Goal: Use online tool/utility: Utilize a website feature to perform a specific function

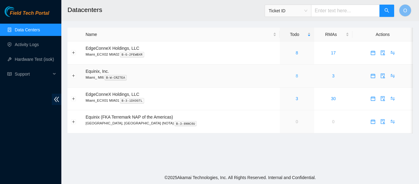
click at [283, 75] on div "8" at bounding box center [297, 75] width 28 height 7
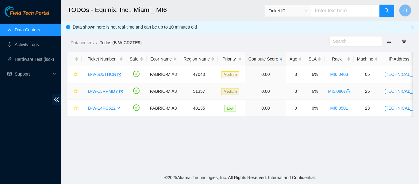
click at [106, 91] on link "B-W-13RPMDY" at bounding box center [103, 91] width 30 height 5
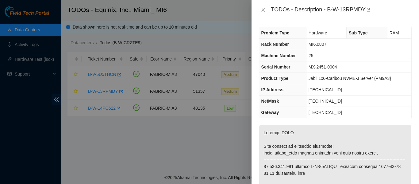
click at [263, 13] on div "TODOs - Description - B-W-13RPMDY" at bounding box center [335, 10] width 153 height 10
click at [263, 11] on icon "close" at bounding box center [263, 9] width 5 height 5
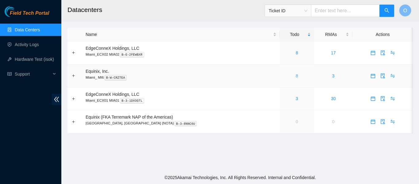
click at [296, 75] on link "8" at bounding box center [297, 75] width 2 height 5
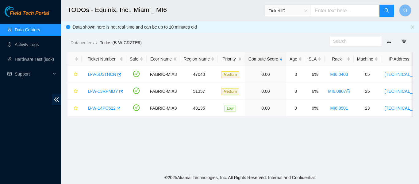
click at [151, 140] on main "TODOs - Equinix, Inc., Miami_ MI6 Ticket ID O Data shown here is not real-time …" at bounding box center [240, 85] width 358 height 171
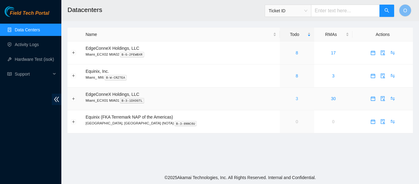
click at [296, 99] on link "3" at bounding box center [297, 98] width 2 height 5
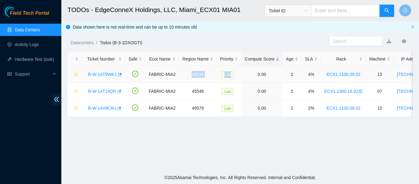
drag, startPoint x: 204, startPoint y: 80, endPoint x: 223, endPoint y: 76, distance: 19.0
click at [227, 76] on tr "B-W-14T9WK1 FABRIC-MIA2 49579 Low 0.00 2 4% ECX1.1100.09.02 13 [TECHNICAL_ID] M…" at bounding box center [352, 74] width 570 height 17
drag, startPoint x: 145, startPoint y: 145, endPoint x: 164, endPoint y: 129, distance: 24.4
click at [150, 142] on main "TODOs - EdgeConneX Holdings, LLC, [GEOGRAPHIC_DATA] MIA01 Ticket ID O Data show…" at bounding box center [240, 85] width 358 height 171
click at [105, 73] on link "B-W-14T9WK1" at bounding box center [102, 74] width 29 height 5
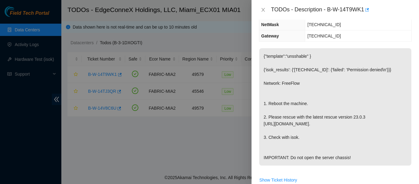
scroll to position [153, 0]
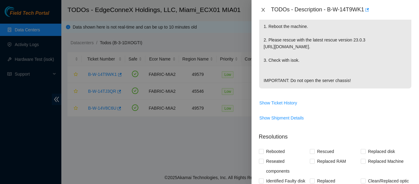
click at [262, 9] on icon "close" at bounding box center [262, 10] width 3 height 4
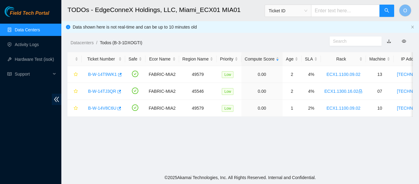
scroll to position [162, 0]
click at [99, 108] on link "B-W-14V8C6U" at bounding box center [102, 107] width 28 height 5
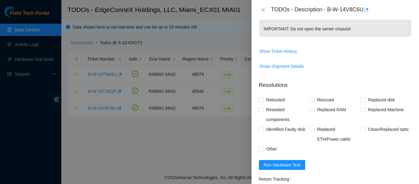
scroll to position [153, 0]
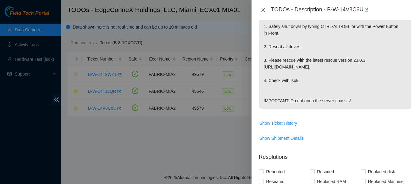
click at [266, 10] on button "Close" at bounding box center [263, 10] width 9 height 6
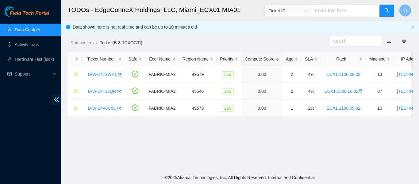
scroll to position [162, 0]
drag, startPoint x: 17, startPoint y: 28, endPoint x: 25, endPoint y: 25, distance: 8.9
click at [17, 28] on link "Data Centers" at bounding box center [27, 29] width 25 height 5
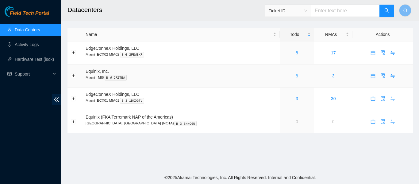
click at [296, 76] on link "8" at bounding box center [297, 75] width 2 height 5
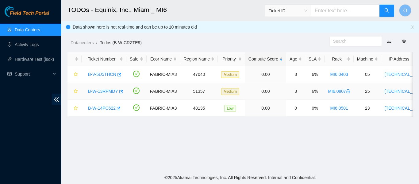
click at [111, 89] on link "B-W-13RPMDY" at bounding box center [103, 91] width 30 height 5
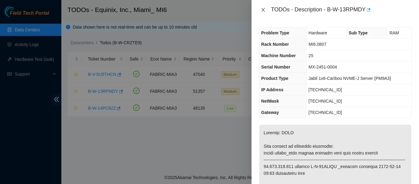
click at [264, 9] on icon "close" at bounding box center [262, 10] width 3 height 4
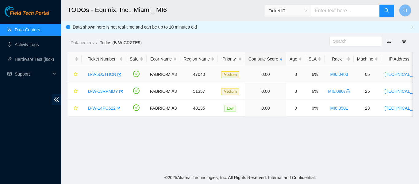
drag, startPoint x: 106, startPoint y: 74, endPoint x: 113, endPoint y: 74, distance: 7.1
click at [106, 74] on link "B-V-5U5THCN" at bounding box center [102, 74] width 28 height 5
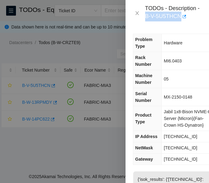
drag, startPoint x: 180, startPoint y: 15, endPoint x: 146, endPoint y: 16, distance: 34.3
click at [146, 16] on div "TODOs - Description - B-V-5U5THCN" at bounding box center [173, 13] width 56 height 17
copy div "B-V-5U5THCN"
click at [200, 23] on div "TODOs - Description - B-V-5U5THCN" at bounding box center [166, 13] width 83 height 26
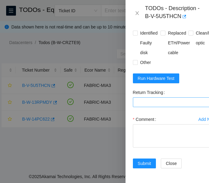
scroll to position [515, 0]
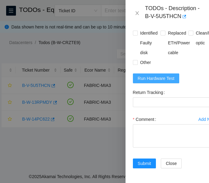
click at [156, 75] on span "Run Hardware Test" at bounding box center [156, 78] width 37 height 7
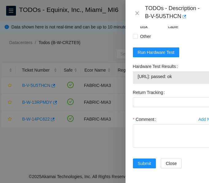
drag, startPoint x: 192, startPoint y: 94, endPoint x: 134, endPoint y: 92, distance: 58.6
click at [127, 92] on div "Problem Type Hardware Rack Number MI6.0403 Machine Number 05 Serial Number MX-2…" at bounding box center [174, 104] width 98 height 157
copy tbody "[URL]: passed: ok"
click at [191, 41] on div "Rebooted Rescued Replaced disk Reseated components Replaced RAM Replaced Machin…" at bounding box center [174, 2] width 83 height 78
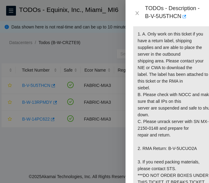
scroll to position [147, 0]
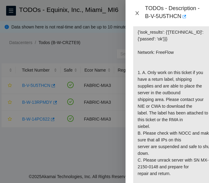
click at [138, 14] on icon "close" at bounding box center [136, 13] width 3 height 4
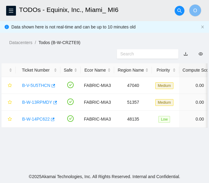
scroll to position [107, 0]
click at [9, 10] on icon "menu" at bounding box center [11, 10] width 5 height 5
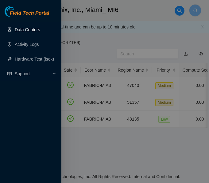
click at [31, 31] on link "Data Centers" at bounding box center [27, 29] width 25 height 5
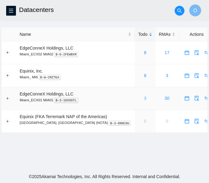
click at [144, 98] on link "3" at bounding box center [145, 98] width 2 height 5
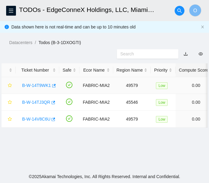
click at [42, 85] on link "B-W-14T9WK1" at bounding box center [36, 85] width 29 height 5
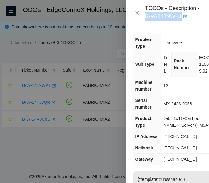
drag, startPoint x: 143, startPoint y: 16, endPoint x: 182, endPoint y: 16, distance: 39.2
click at [182, 16] on div "TODOs - Description - B-W-14T9WK1" at bounding box center [167, 13] width 69 height 17
copy div "B-W-14T9WK1"
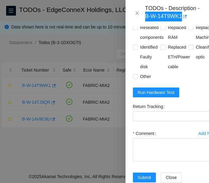
scroll to position [414, 0]
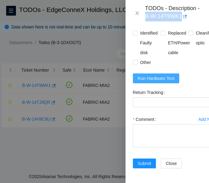
click at [159, 75] on span "Run Hardware Test" at bounding box center [156, 78] width 37 height 7
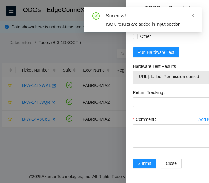
drag, startPoint x: 135, startPoint y: 93, endPoint x: 168, endPoint y: 101, distance: 34.3
click at [168, 84] on div "[URL]: failed: Permission denied" at bounding box center [174, 77] width 83 height 13
copy tbody "[URL]: failed: Permission denied"
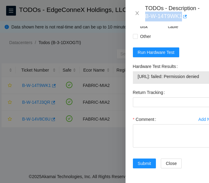
copy tbody "[URL]: failed: Permission denied"
drag, startPoint x: 146, startPoint y: 17, endPoint x: 183, endPoint y: 19, distance: 36.9
click at [188, 19] on div "TODOs - Description - B-W-14T9WK1" at bounding box center [173, 13] width 56 height 17
copy div "B-W-14T9WK1"
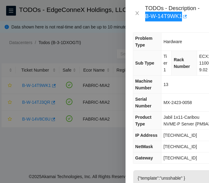
scroll to position [0, 0]
